Goal: Information Seeking & Learning: Learn about a topic

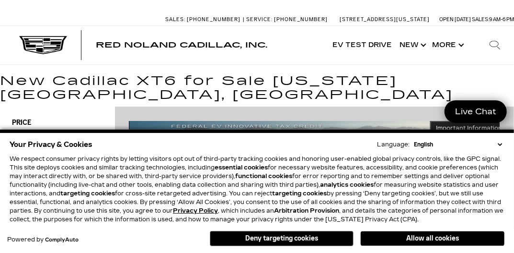
click at [501, 145] on select "English Spanish / Español English / [GEOGRAPHIC_DATA] Korean / 한국어 Vietnamese /…" at bounding box center [458, 144] width 93 height 9
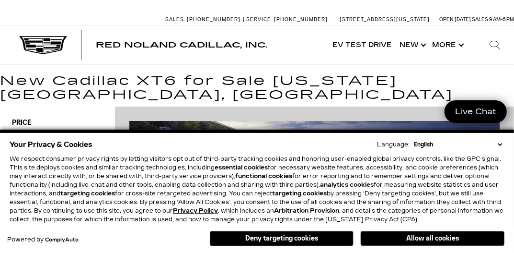
click at [501, 145] on select "English Spanish / Español English / [GEOGRAPHIC_DATA] Korean / 한국어 Vietnamese /…" at bounding box center [458, 144] width 93 height 9
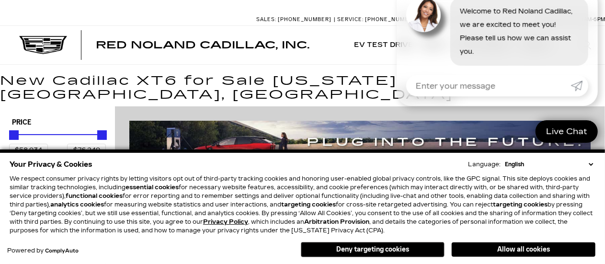
click at [514, 164] on select "English Spanish / Español English / United Kingdom Korean / 한국어 Vietnamese / Ti…" at bounding box center [549, 164] width 93 height 9
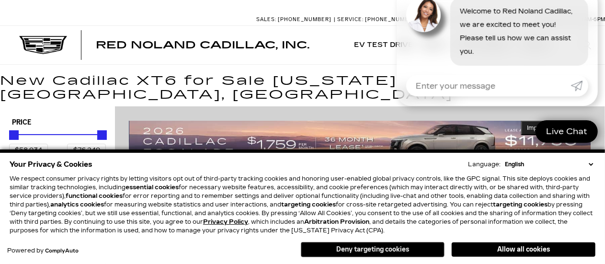
click at [354, 252] on button "Deny targeting cookies" at bounding box center [373, 249] width 144 height 15
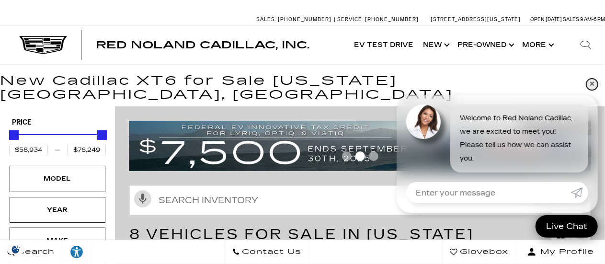
click at [514, 82] on link "✕" at bounding box center [593, 85] width 12 height 12
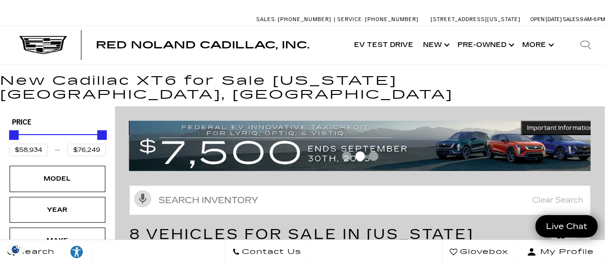
click at [487, 126] on img at bounding box center [364, 146] width 470 height 50
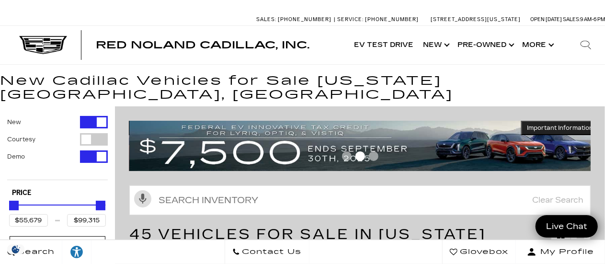
click at [200, 135] on img at bounding box center [364, 146] width 470 height 50
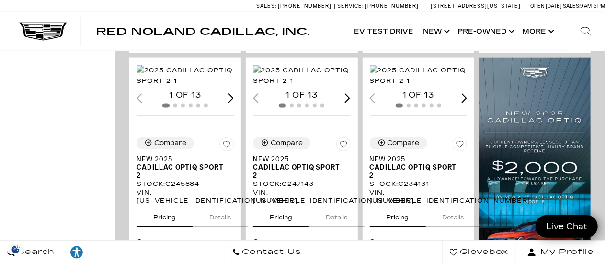
scroll to position [720, 0]
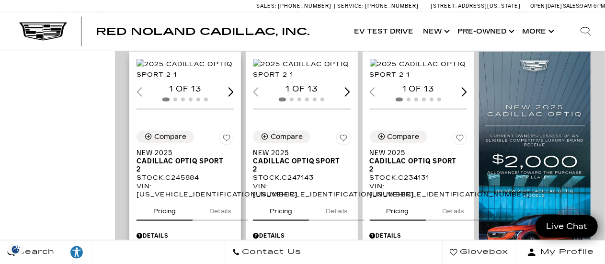
click at [233, 96] on div "Next slide" at bounding box center [232, 91] width 6 height 9
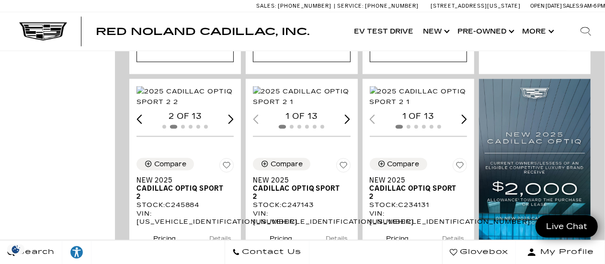
scroll to position [686, 0]
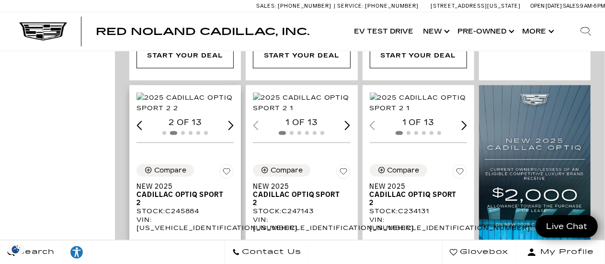
click at [232, 130] on div "Next slide" at bounding box center [232, 125] width 6 height 9
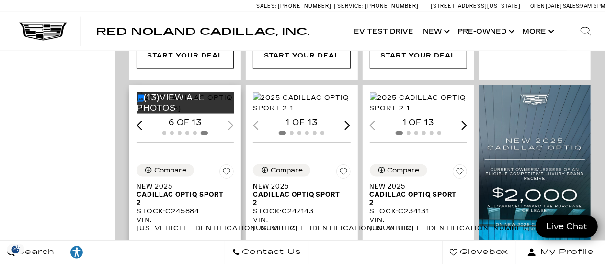
click at [156, 97] on link "(13) View All Photos" at bounding box center [171, 103] width 68 height 20
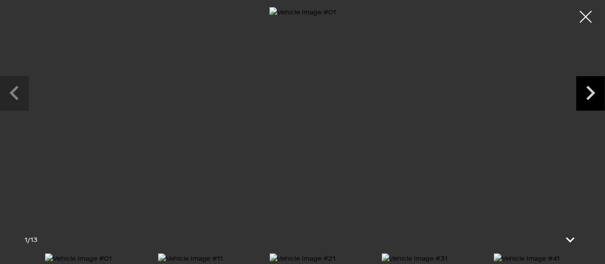
click at [590, 99] on icon "Next slide" at bounding box center [591, 91] width 29 height 31
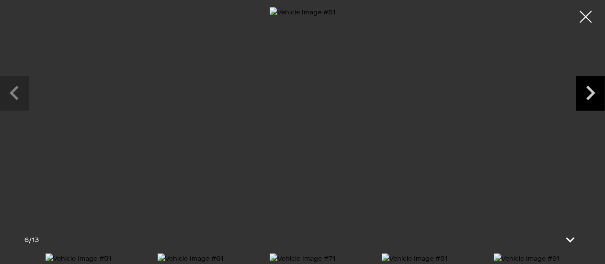
click at [590, 99] on icon "Next slide" at bounding box center [591, 91] width 29 height 31
click at [592, 99] on icon "Next slide" at bounding box center [591, 91] width 29 height 31
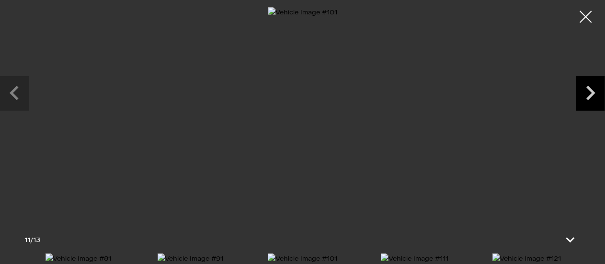
click at [592, 99] on icon "Next slide" at bounding box center [591, 91] width 29 height 31
click at [585, 12] on div at bounding box center [586, 16] width 25 height 25
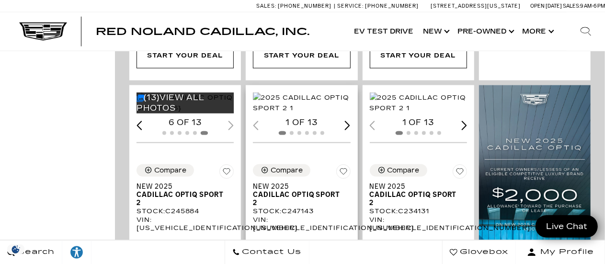
click at [309, 96] on img "1 / 2" at bounding box center [303, 103] width 100 height 21
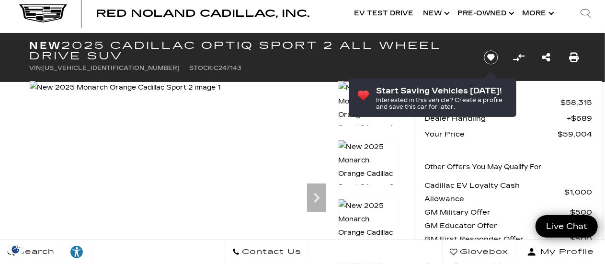
scroll to position [54, 0]
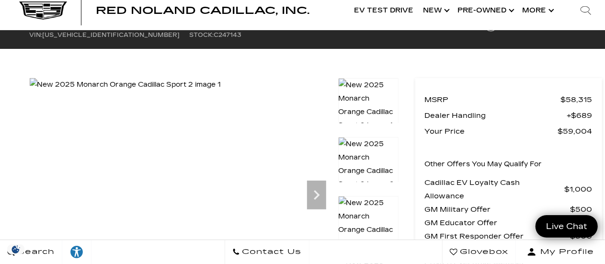
scroll to position [0, 0]
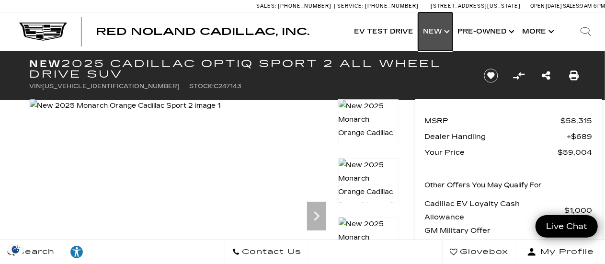
click at [447, 35] on link "Show New" at bounding box center [435, 31] width 35 height 38
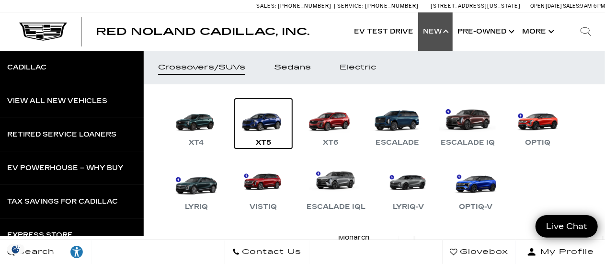
click at [263, 126] on link "XT5" at bounding box center [264, 124] width 58 height 50
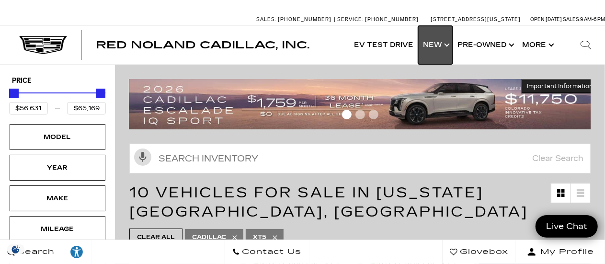
click at [443, 46] on link "Show New" at bounding box center [435, 45] width 35 height 38
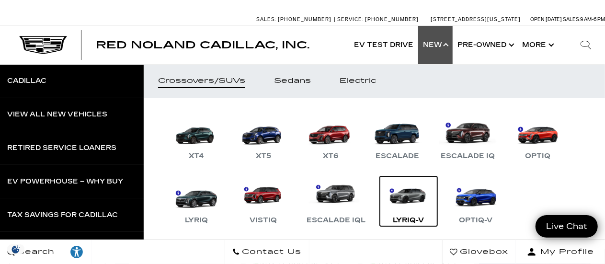
click at [404, 197] on link "LYRIQ-V" at bounding box center [409, 201] width 58 height 50
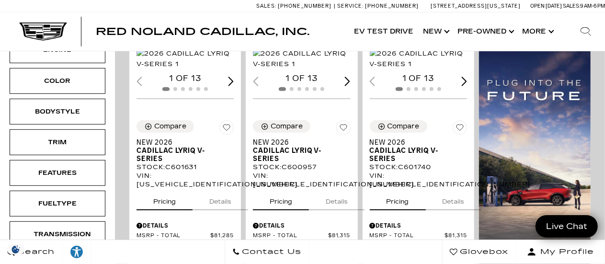
scroll to position [16, 0]
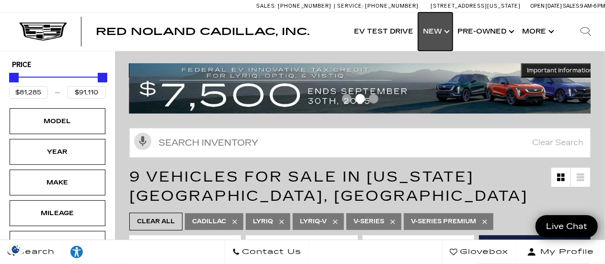
click at [431, 28] on link "Show New" at bounding box center [435, 31] width 35 height 38
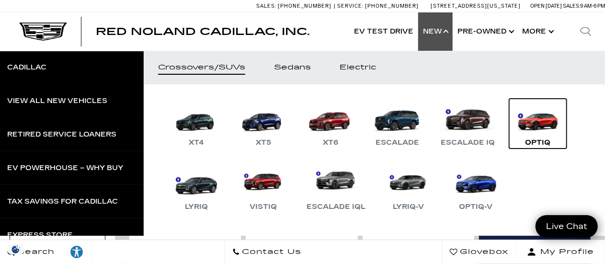
click at [546, 116] on link "OPTIQ" at bounding box center [539, 124] width 58 height 50
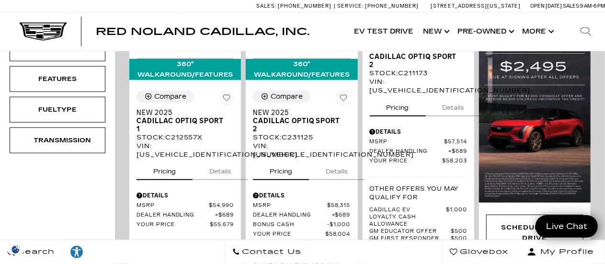
scroll to position [287, 0]
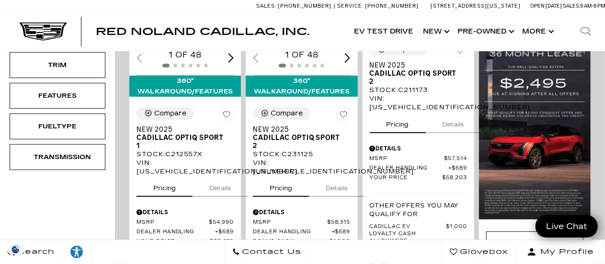
drag, startPoint x: 0, startPoint y: 0, endPoint x: 610, endPoint y: 54, distance: 612.1
click at [211, 179] on button "Details" at bounding box center [221, 186] width 56 height 21
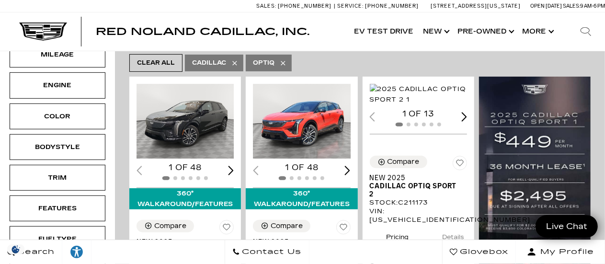
scroll to position [163, 0]
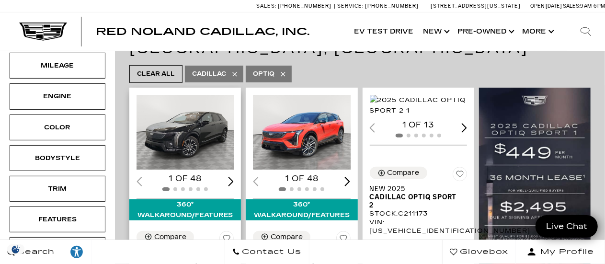
click at [174, 134] on img "1 / 2" at bounding box center [187, 132] width 100 height 75
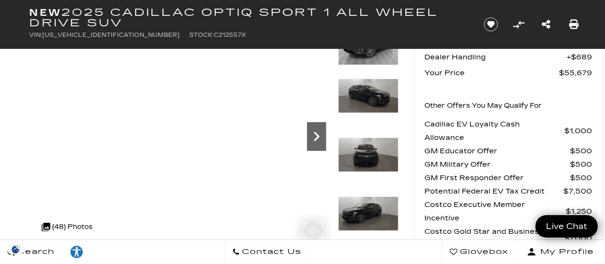
click at [320, 136] on icon "Next" at bounding box center [316, 136] width 19 height 19
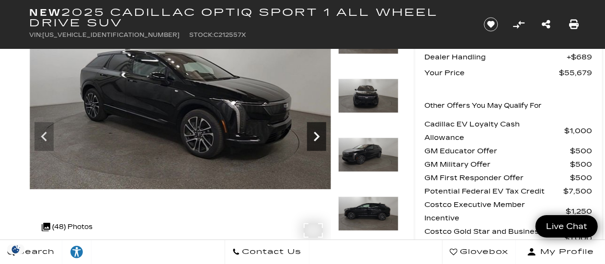
click at [320, 136] on icon "Next" at bounding box center [316, 136] width 19 height 19
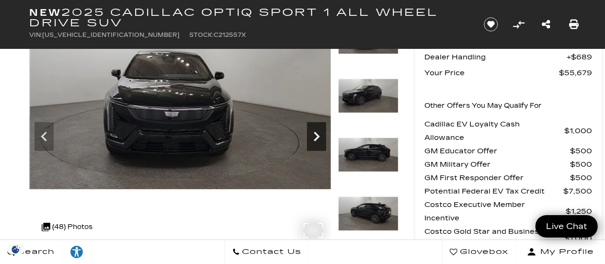
click at [320, 136] on icon "Next" at bounding box center [316, 136] width 19 height 19
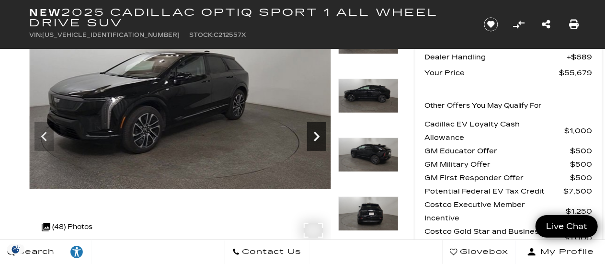
click at [320, 136] on icon "Next" at bounding box center [316, 136] width 19 height 19
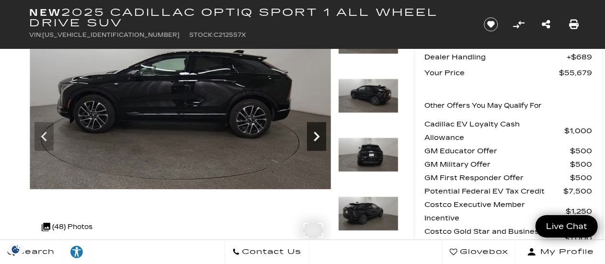
click at [320, 136] on icon "Next" at bounding box center [316, 136] width 19 height 19
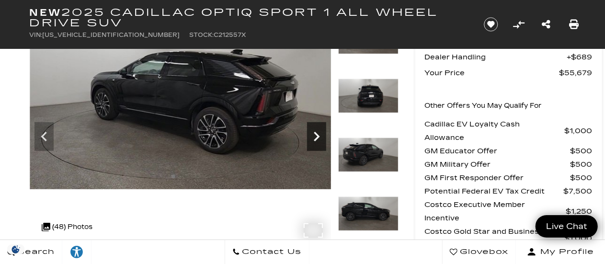
click at [320, 136] on icon "Next" at bounding box center [316, 136] width 19 height 19
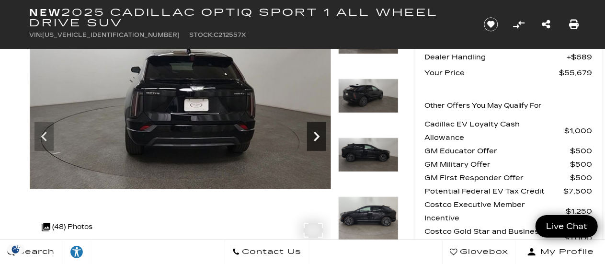
click at [320, 136] on icon "Next" at bounding box center [316, 136] width 19 height 19
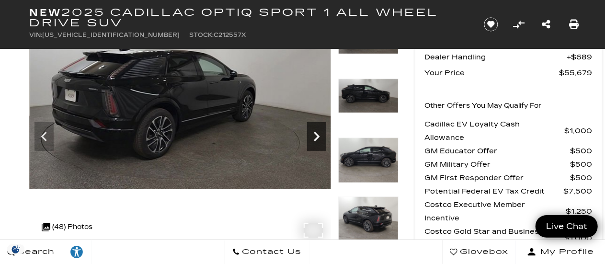
click at [320, 136] on icon "Next" at bounding box center [316, 136] width 19 height 19
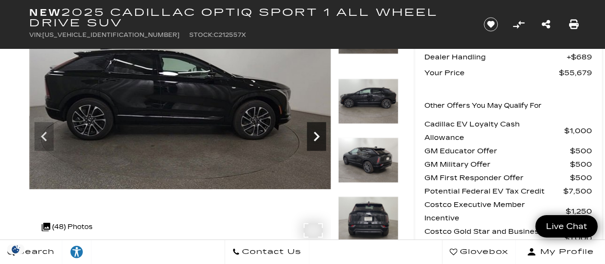
click at [320, 136] on icon "Next" at bounding box center [316, 136] width 19 height 19
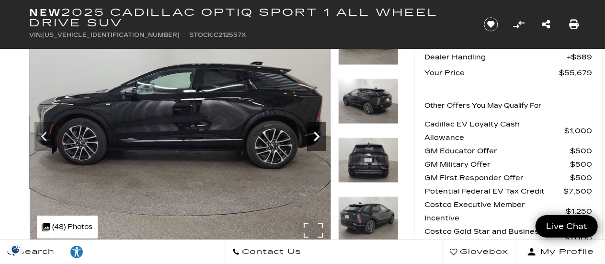
click at [320, 136] on icon "Next" at bounding box center [316, 136] width 19 height 19
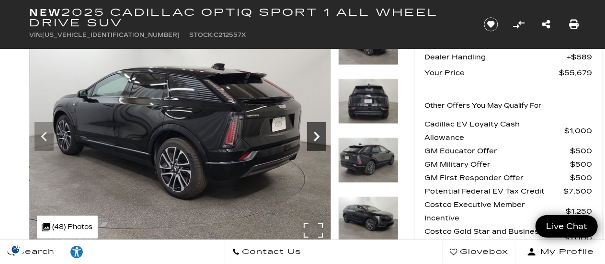
click at [320, 136] on icon "Next" at bounding box center [316, 136] width 19 height 19
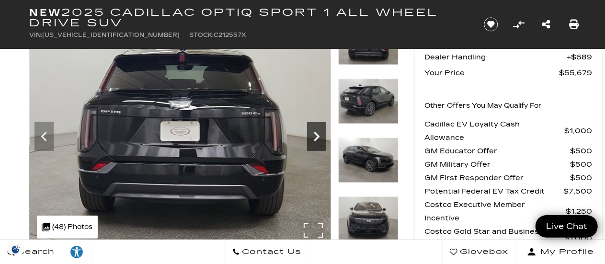
click at [320, 136] on icon "Next" at bounding box center [316, 136] width 19 height 19
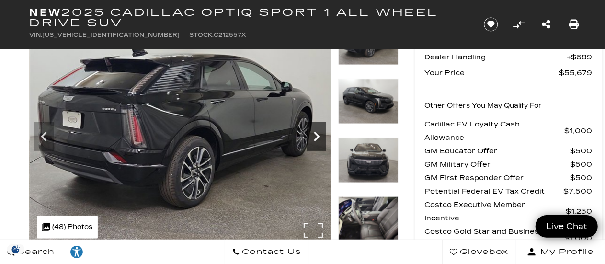
click at [324, 139] on icon "Next" at bounding box center [316, 136] width 19 height 19
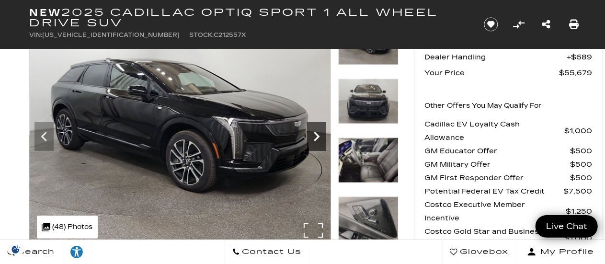
click at [324, 139] on icon "Next" at bounding box center [316, 136] width 19 height 19
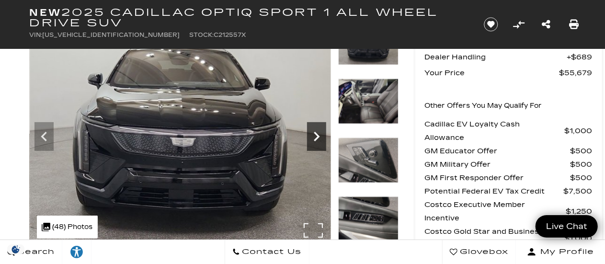
click at [324, 139] on icon "Next" at bounding box center [316, 136] width 19 height 19
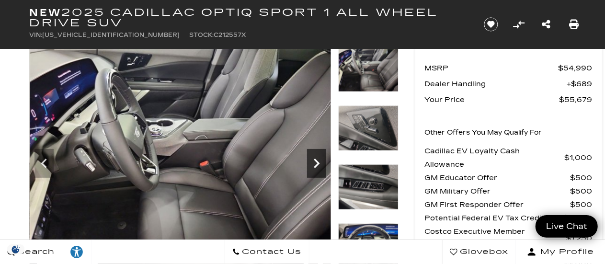
scroll to position [54, 0]
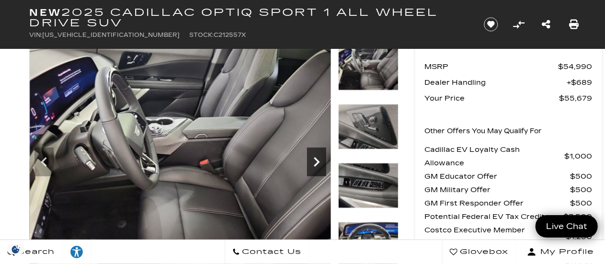
click at [316, 161] on icon "Next" at bounding box center [316, 161] width 19 height 19
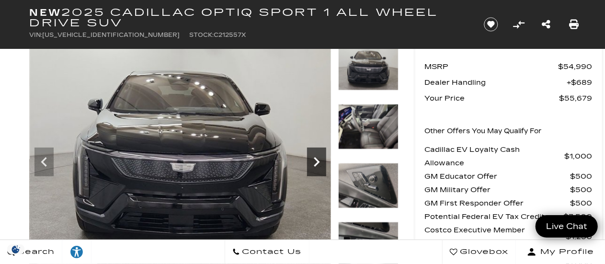
click at [316, 161] on icon "Next" at bounding box center [316, 161] width 19 height 19
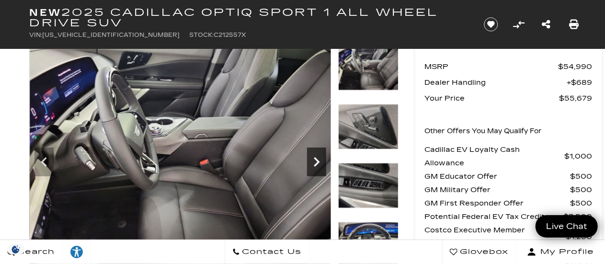
click at [316, 161] on icon "Next" at bounding box center [316, 161] width 19 height 19
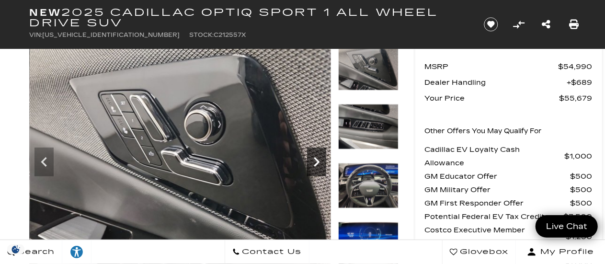
click at [316, 161] on icon "Next" at bounding box center [316, 161] width 19 height 19
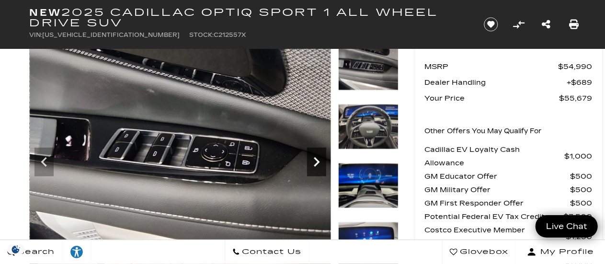
click at [316, 161] on icon "Next" at bounding box center [316, 161] width 19 height 19
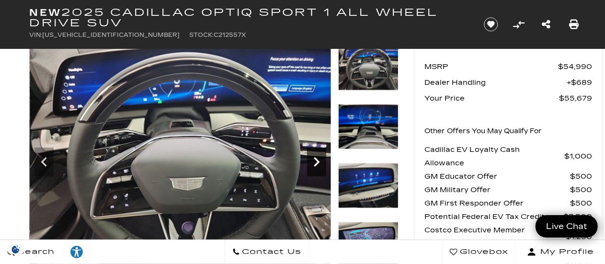
click at [318, 163] on icon "Next" at bounding box center [316, 161] width 19 height 19
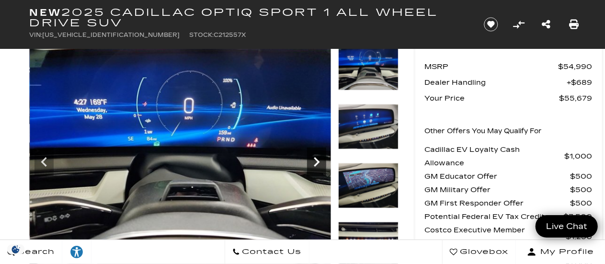
click at [318, 163] on icon "Next" at bounding box center [316, 161] width 19 height 19
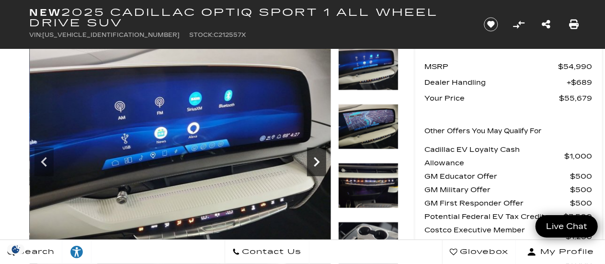
click at [318, 163] on icon "Next" at bounding box center [316, 161] width 19 height 19
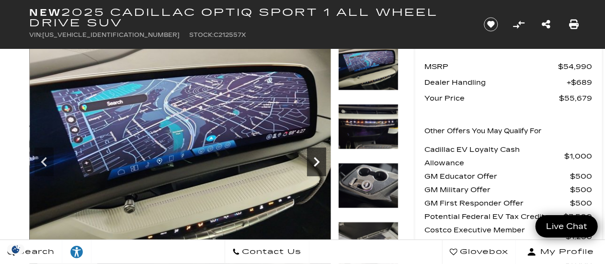
click at [318, 163] on icon "Next" at bounding box center [316, 161] width 19 height 19
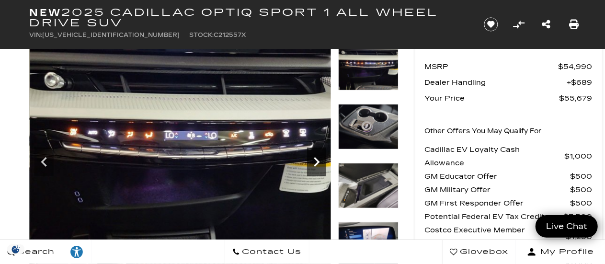
click at [318, 163] on icon "Next" at bounding box center [316, 161] width 19 height 19
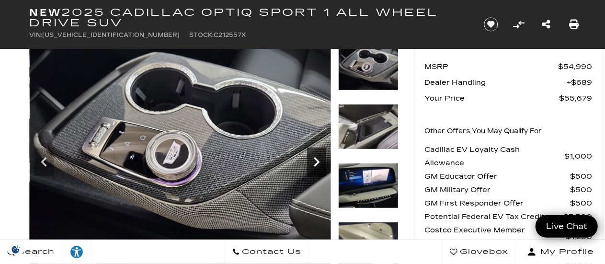
click at [318, 163] on icon "Next" at bounding box center [316, 161] width 19 height 19
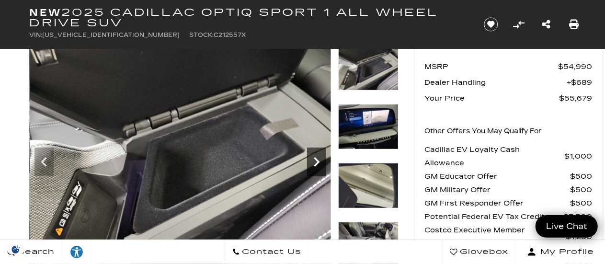
click at [318, 163] on icon "Next" at bounding box center [316, 161] width 19 height 19
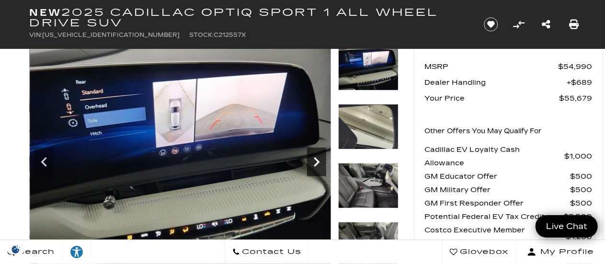
click at [318, 163] on icon "Next" at bounding box center [316, 161] width 19 height 19
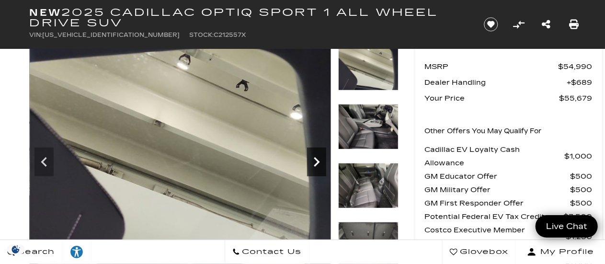
click at [318, 163] on icon "Next" at bounding box center [316, 161] width 19 height 19
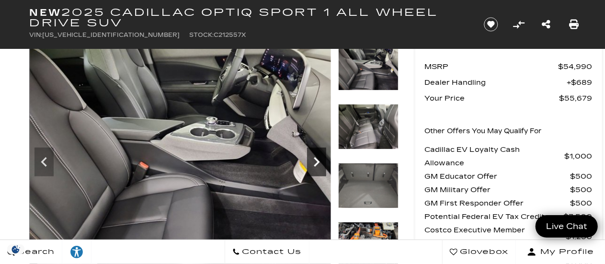
click at [318, 163] on icon "Next" at bounding box center [316, 161] width 19 height 19
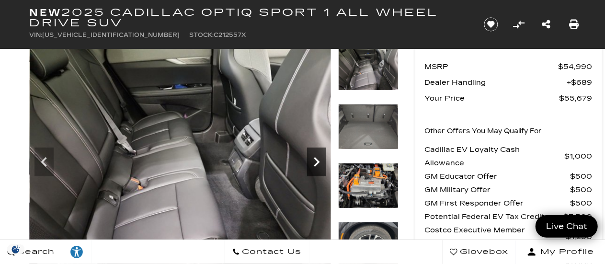
click at [318, 163] on icon "Next" at bounding box center [316, 161] width 19 height 19
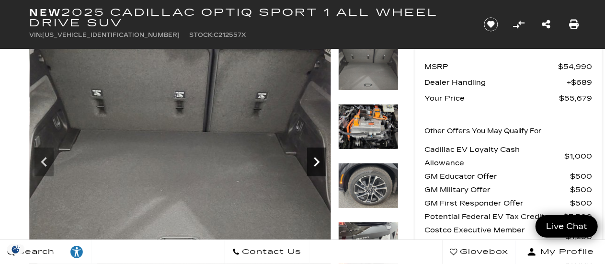
click at [318, 163] on icon "Next" at bounding box center [316, 161] width 19 height 19
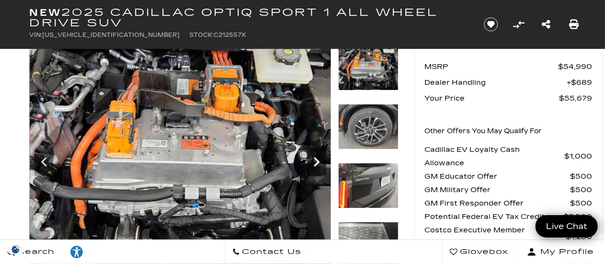
click at [318, 163] on icon "Next" at bounding box center [316, 161] width 19 height 19
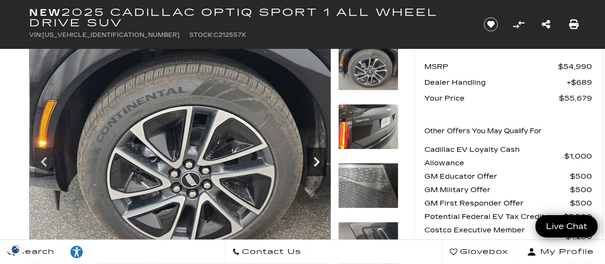
click at [318, 163] on icon "Next" at bounding box center [316, 161] width 19 height 19
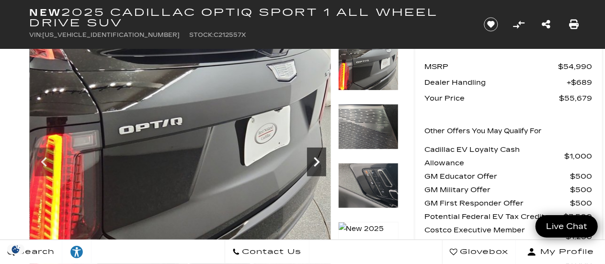
click at [318, 163] on icon "Next" at bounding box center [316, 161] width 19 height 19
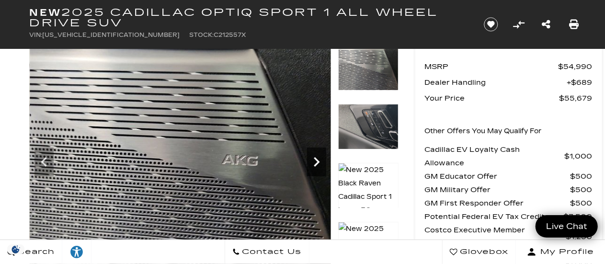
click at [318, 163] on icon "Next" at bounding box center [316, 161] width 19 height 19
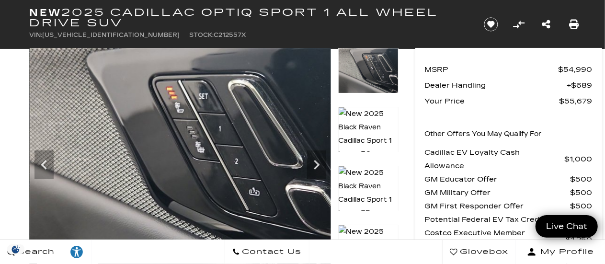
scroll to position [45, 0]
